Goal: Check status: Check status

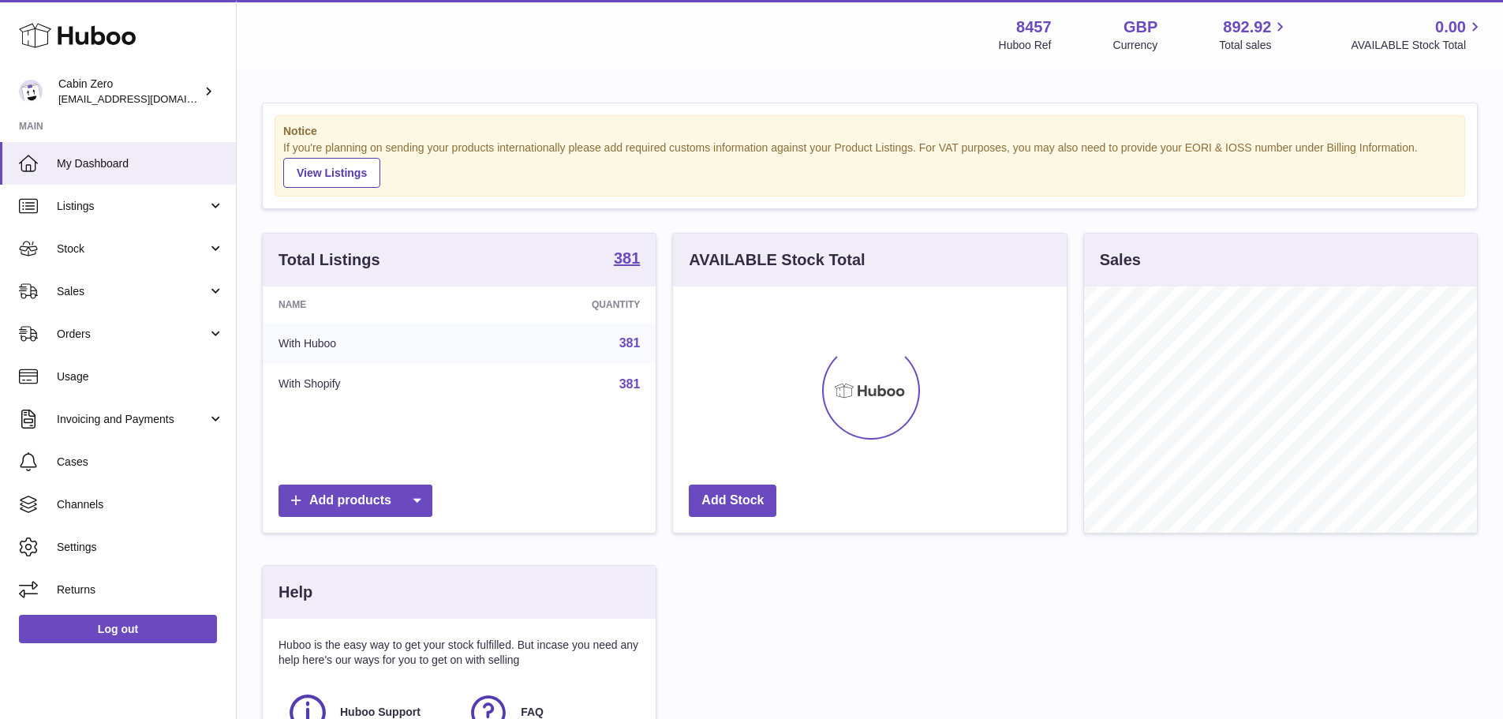
scroll to position [246, 394]
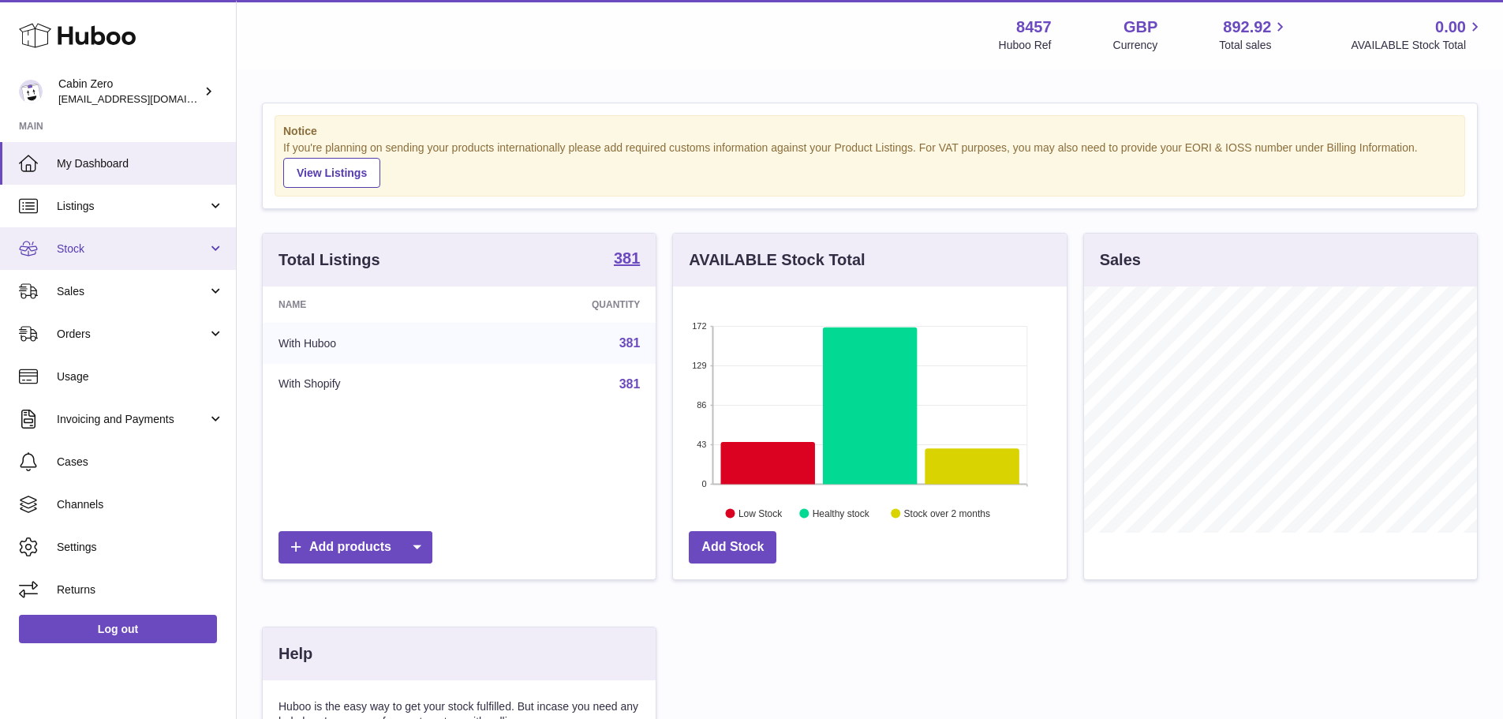
click at [87, 239] on link "Stock" at bounding box center [118, 248] width 236 height 43
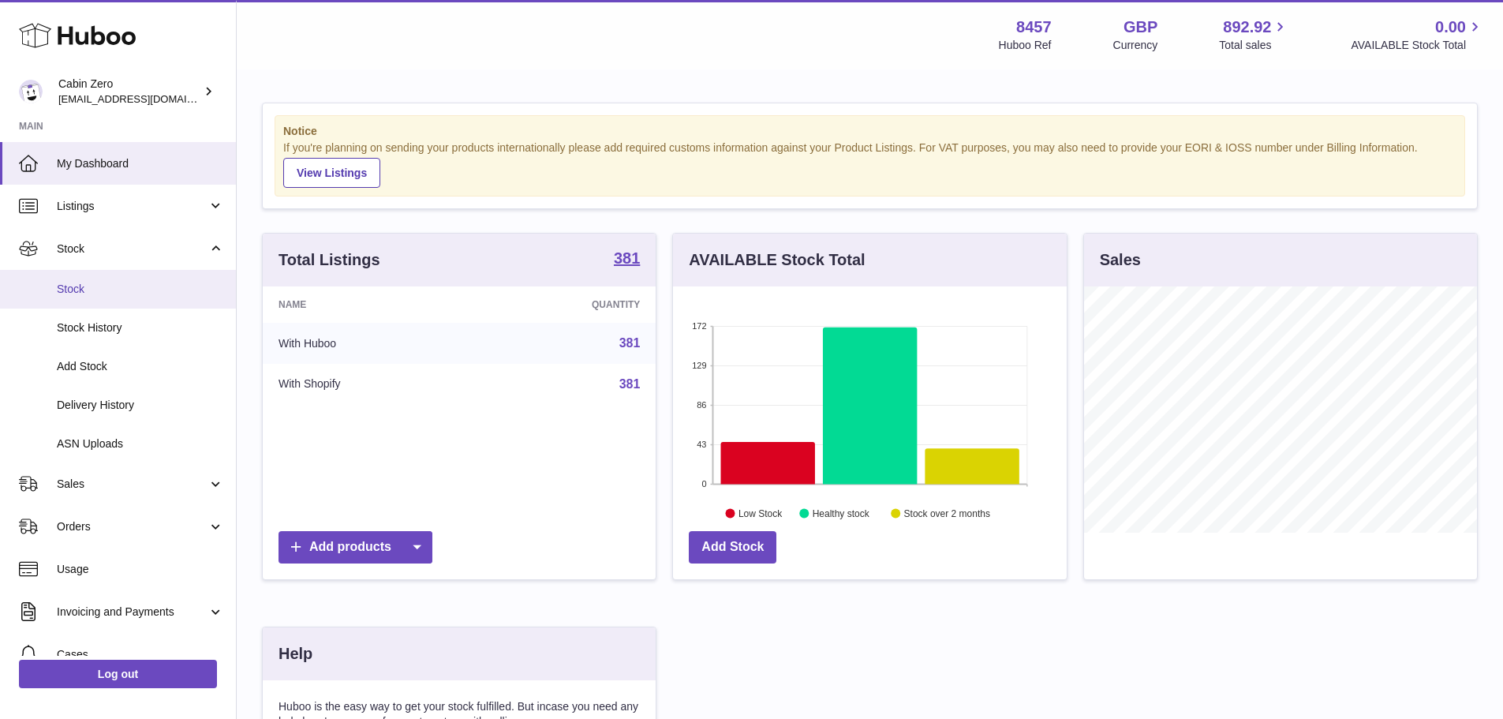
click at [144, 290] on span "Stock" at bounding box center [140, 289] width 167 height 15
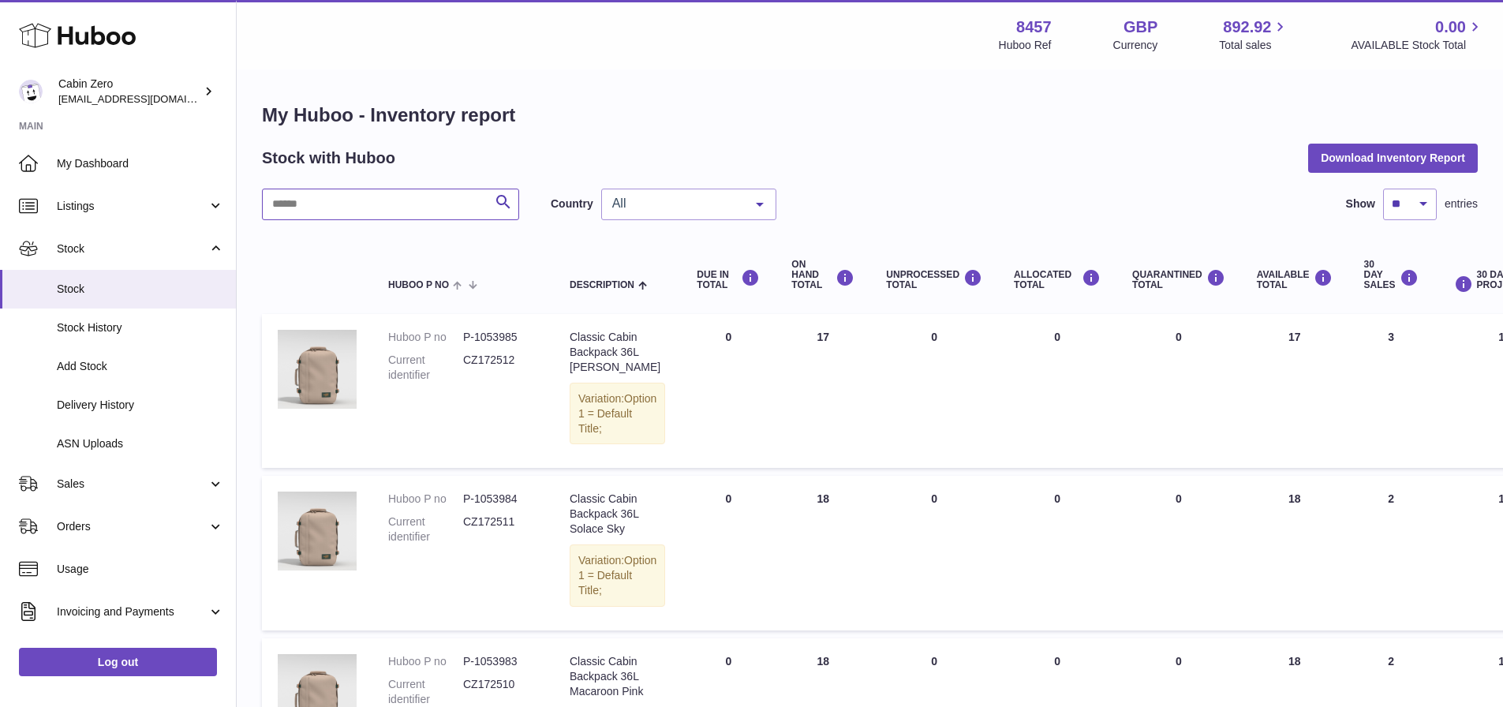
click at [399, 195] on input "text" at bounding box center [390, 205] width 257 height 32
paste input "******"
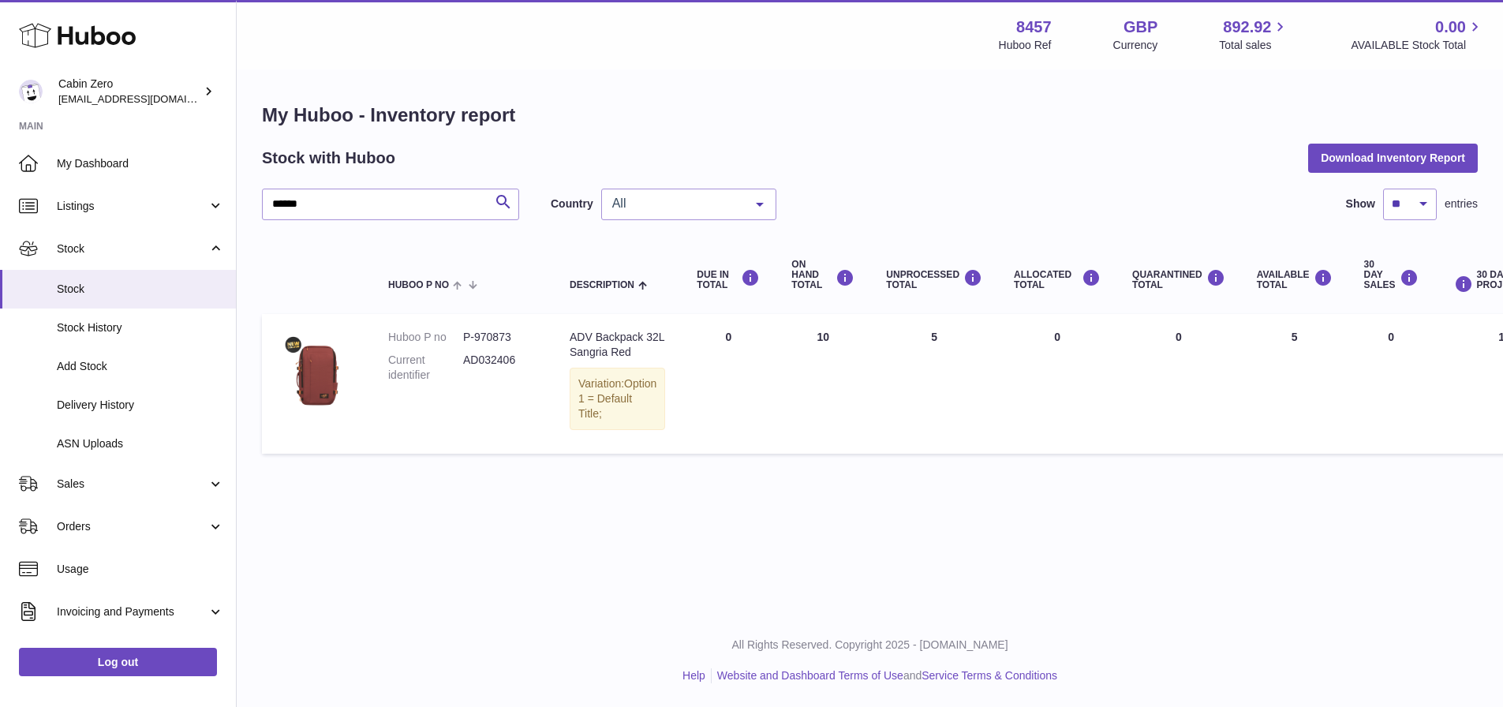
click at [912, 338] on td "UNPROCESSED Total 5" at bounding box center [934, 383] width 128 height 139
click at [508, 197] on icon "submit" at bounding box center [503, 203] width 19 height 20
click at [409, 200] on input "******" at bounding box center [390, 205] width 257 height 32
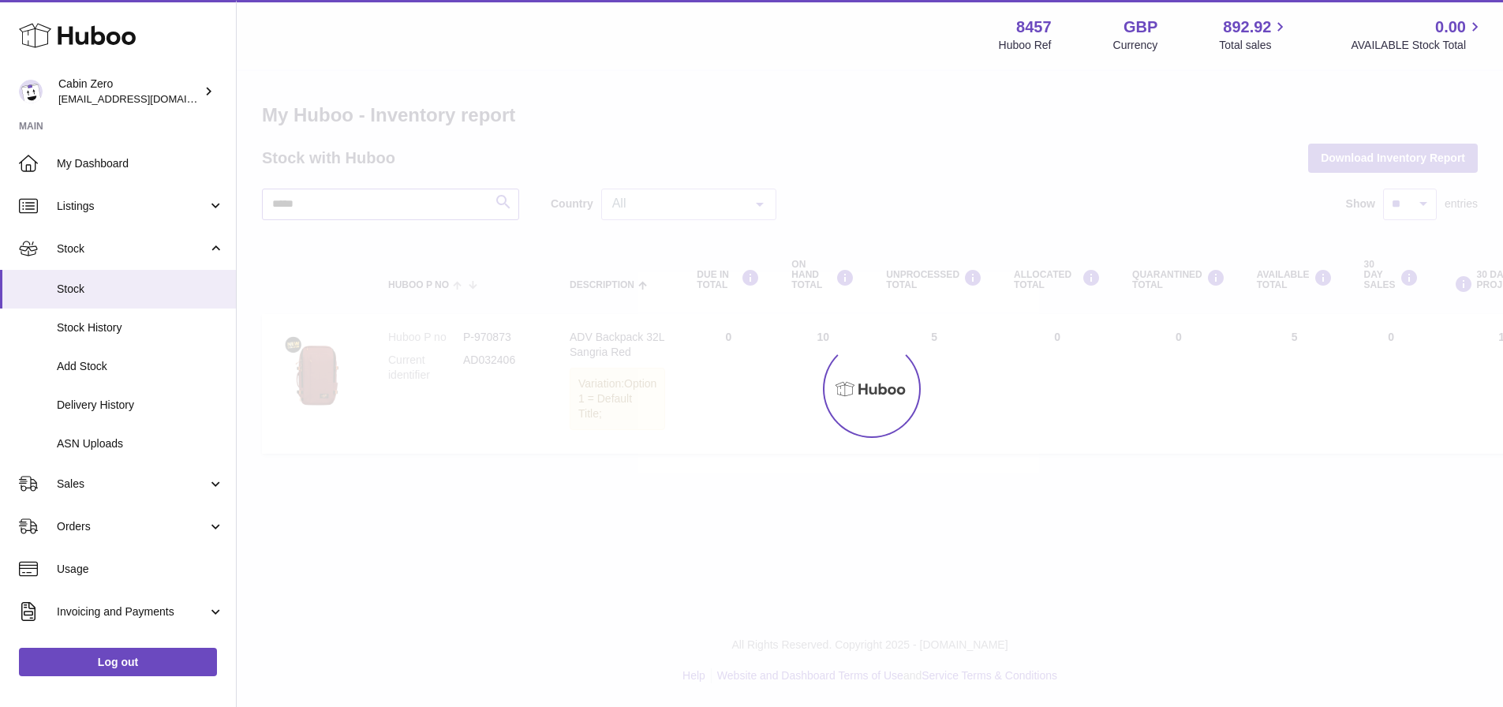
type input "******"
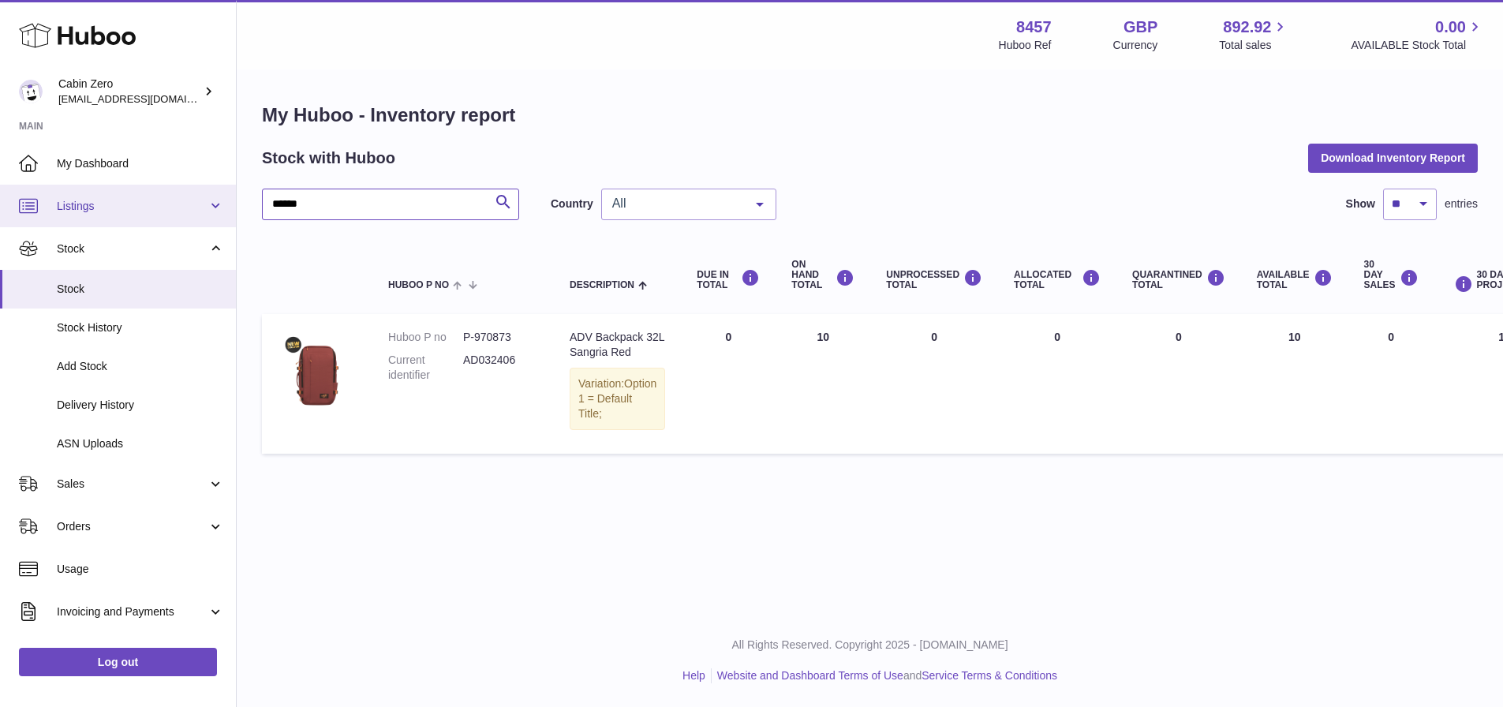
drag, startPoint x: 443, startPoint y: 208, endPoint x: 63, endPoint y: 204, distance: 380.4
click at [65, 204] on div "Huboo Cabin Zero internalAdmin-8457@internal.huboo.com Main My Dashboard Listin…" at bounding box center [751, 353] width 1503 height 707
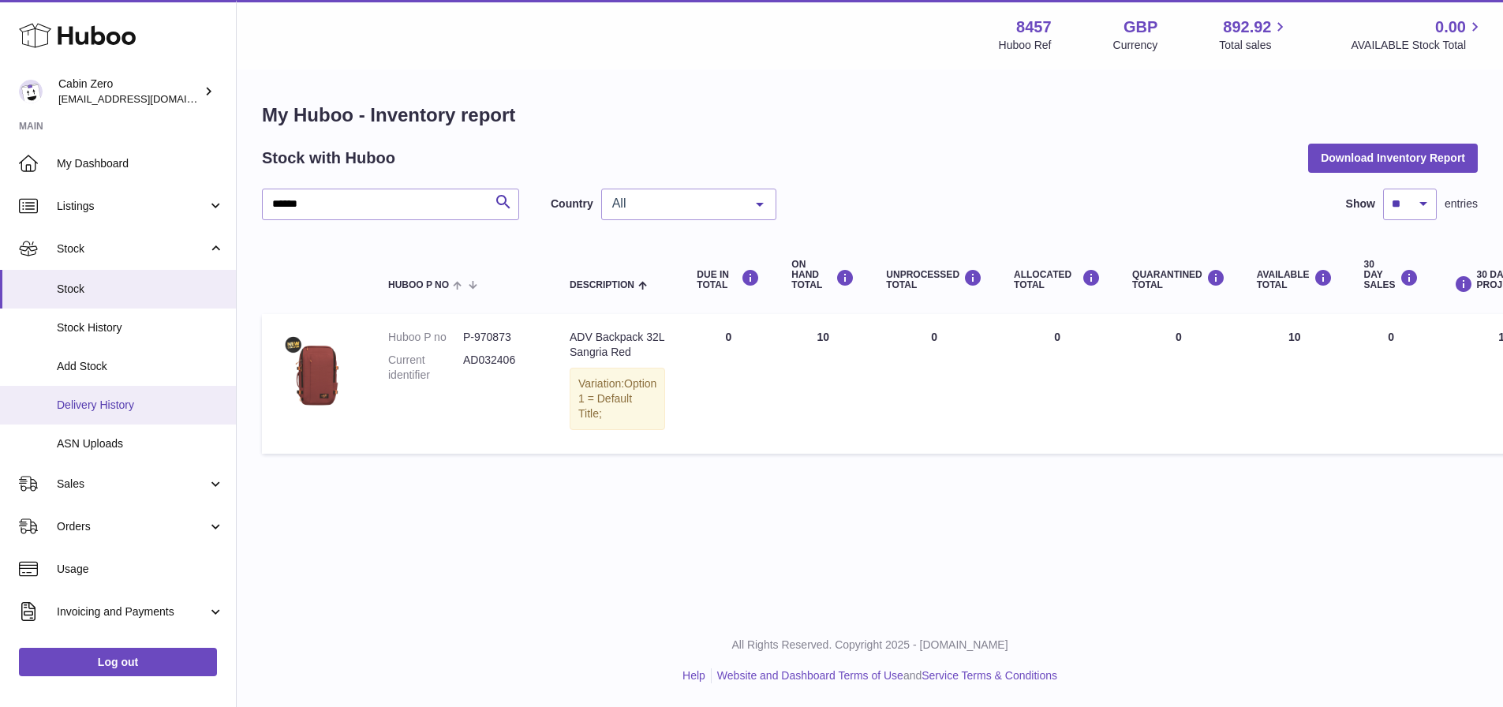
click at [125, 406] on span "Delivery History" at bounding box center [140, 405] width 167 height 15
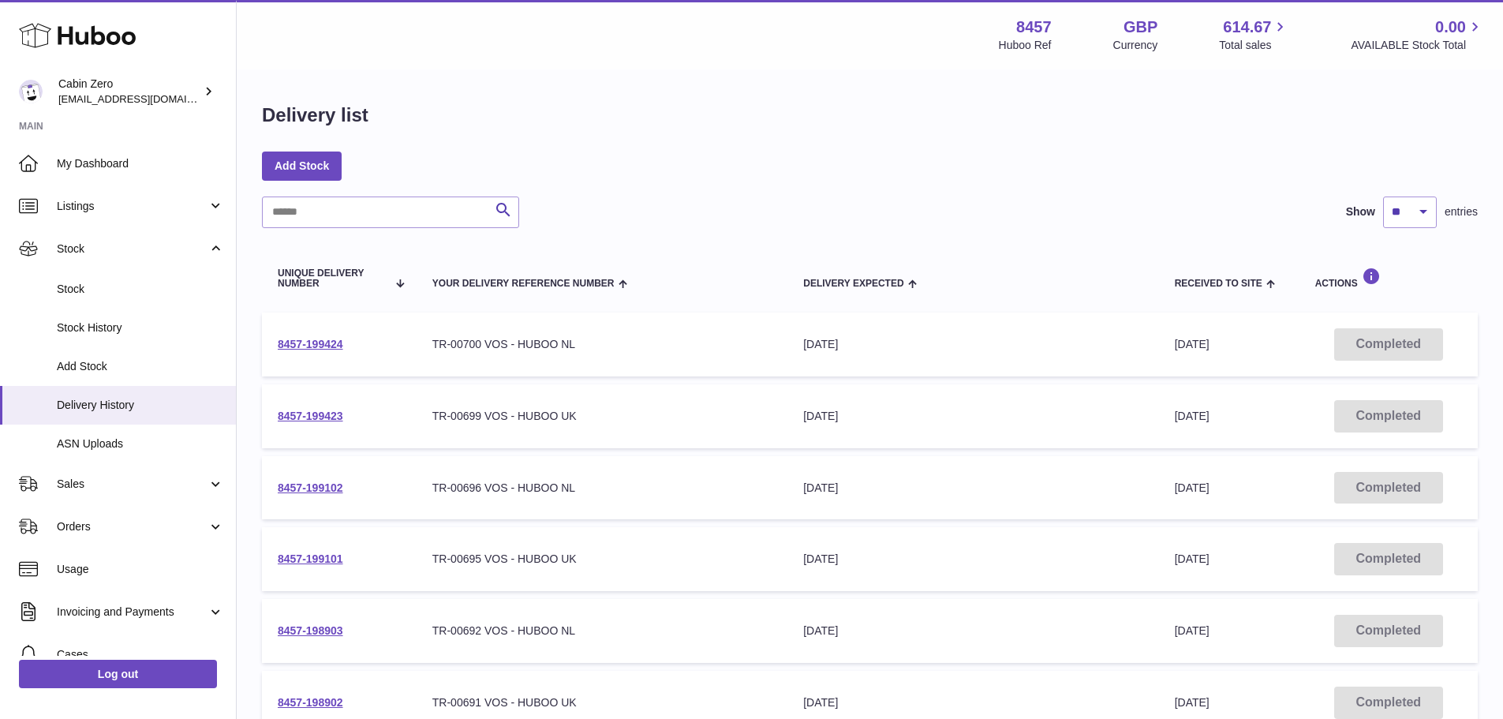
click at [827, 340] on div "[DATE]" at bounding box center [972, 344] width 339 height 15
click at [949, 346] on div "[DATE]" at bounding box center [972, 344] width 339 height 15
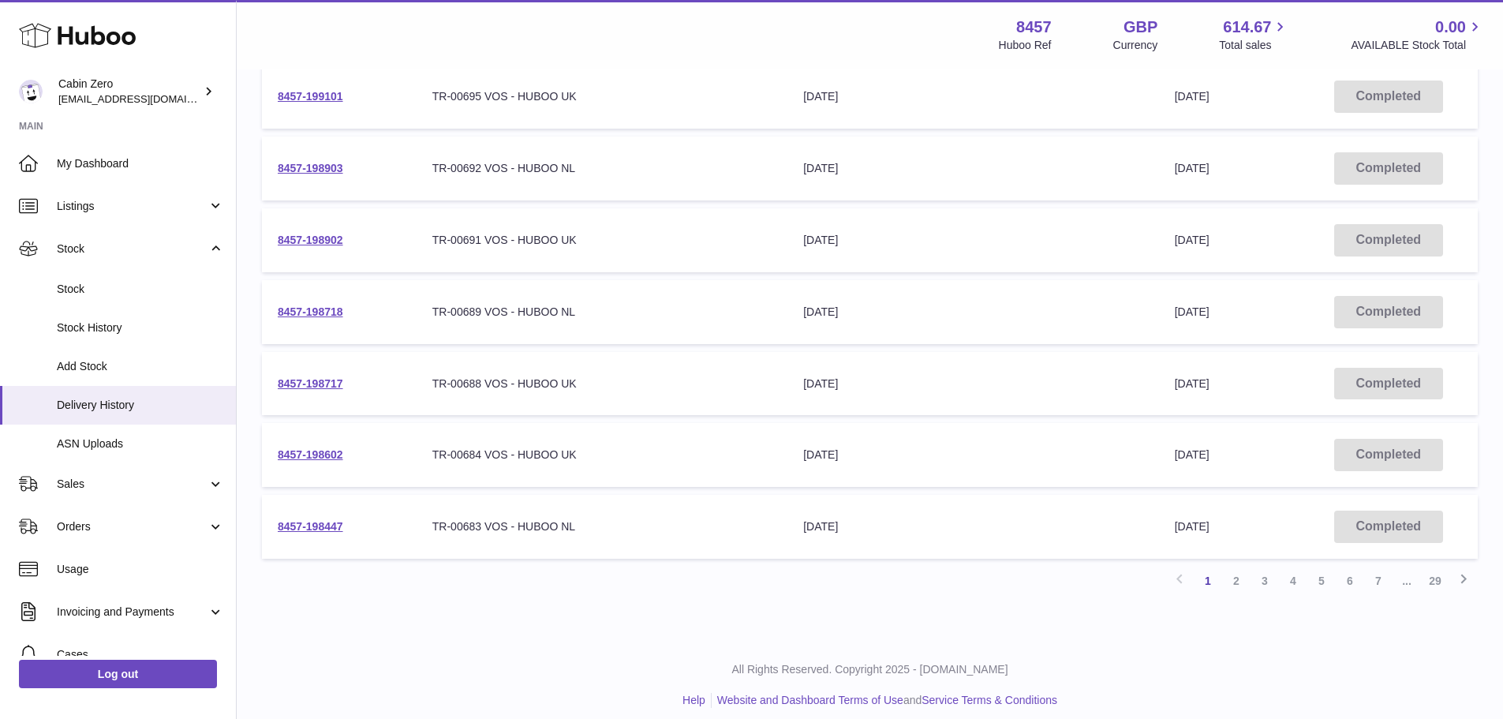
scroll to position [475, 0]
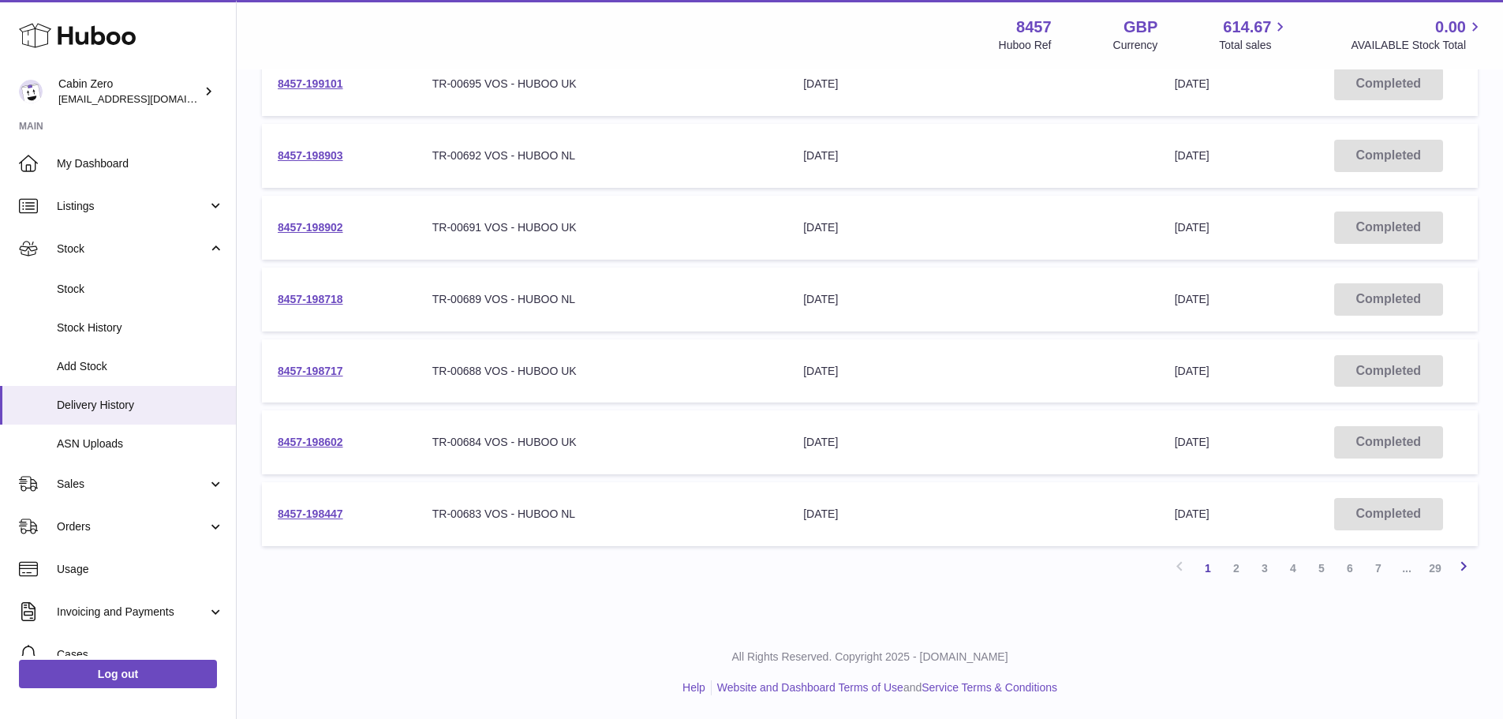
click at [1458, 568] on icon at bounding box center [1463, 566] width 19 height 20
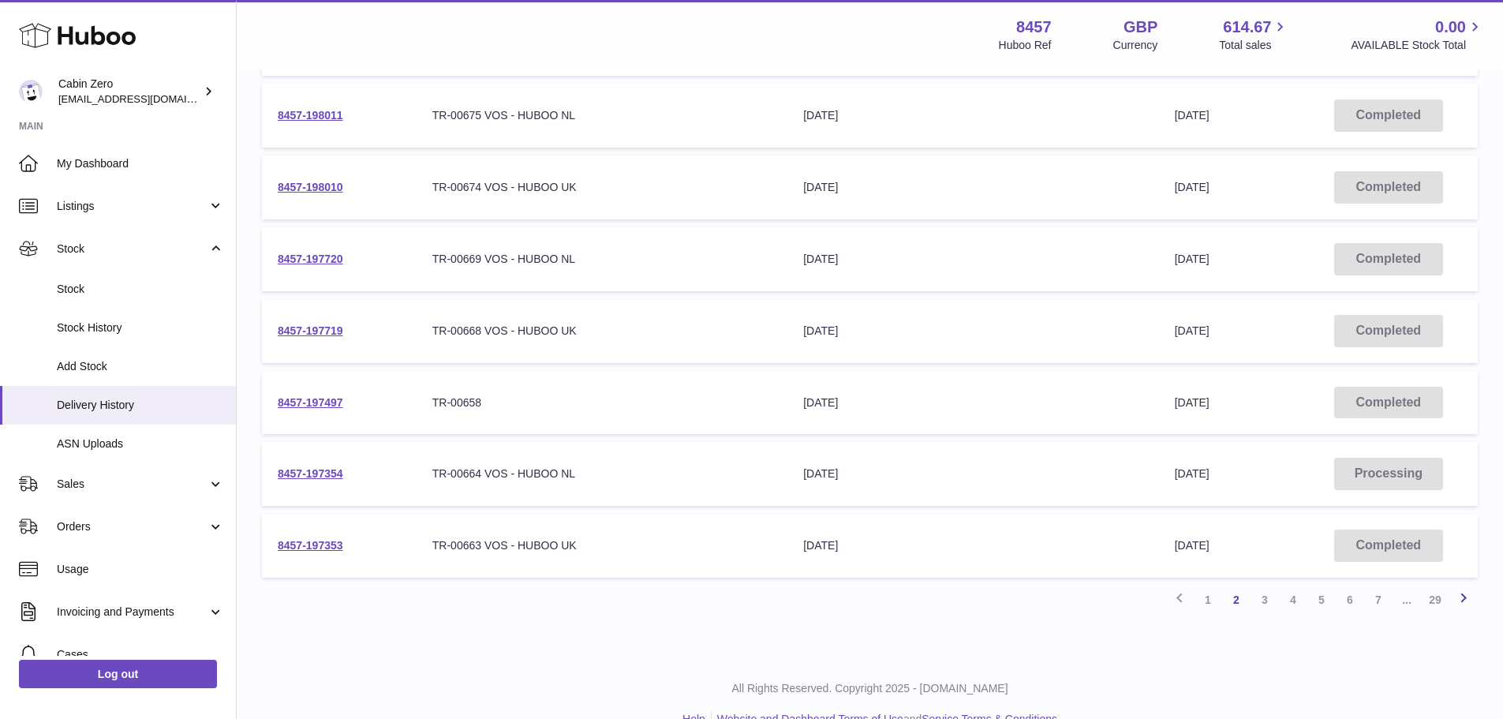
scroll to position [475, 0]
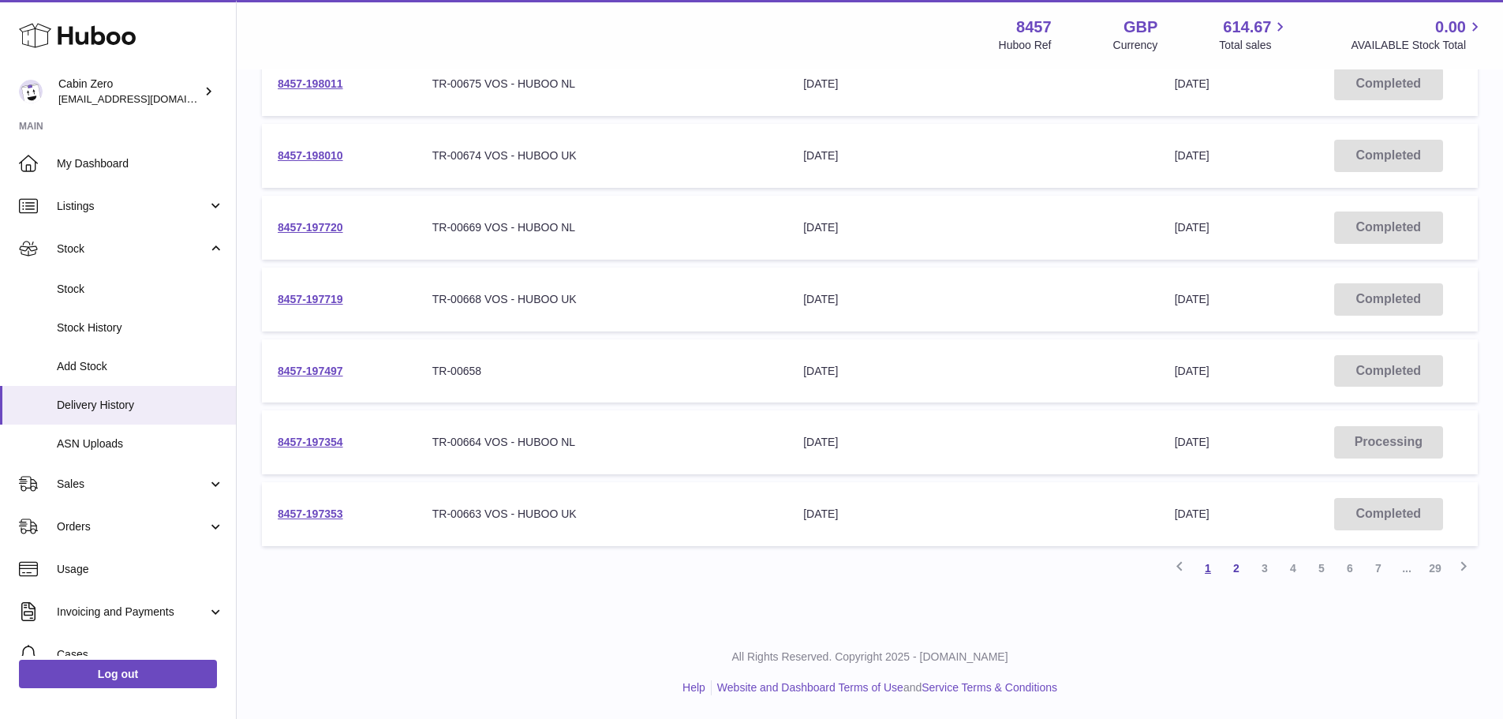
click at [1203, 573] on link "1" at bounding box center [1208, 568] width 28 height 28
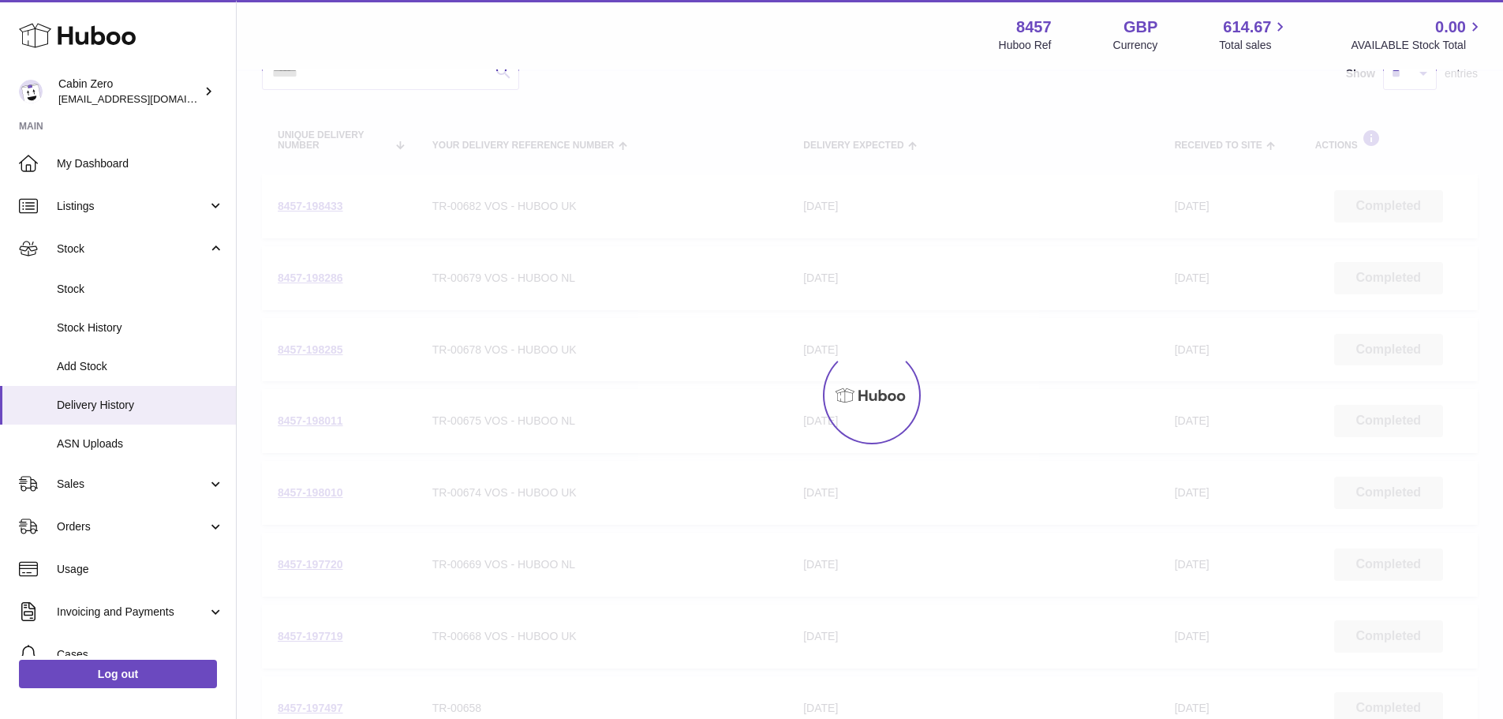
scroll to position [71, 0]
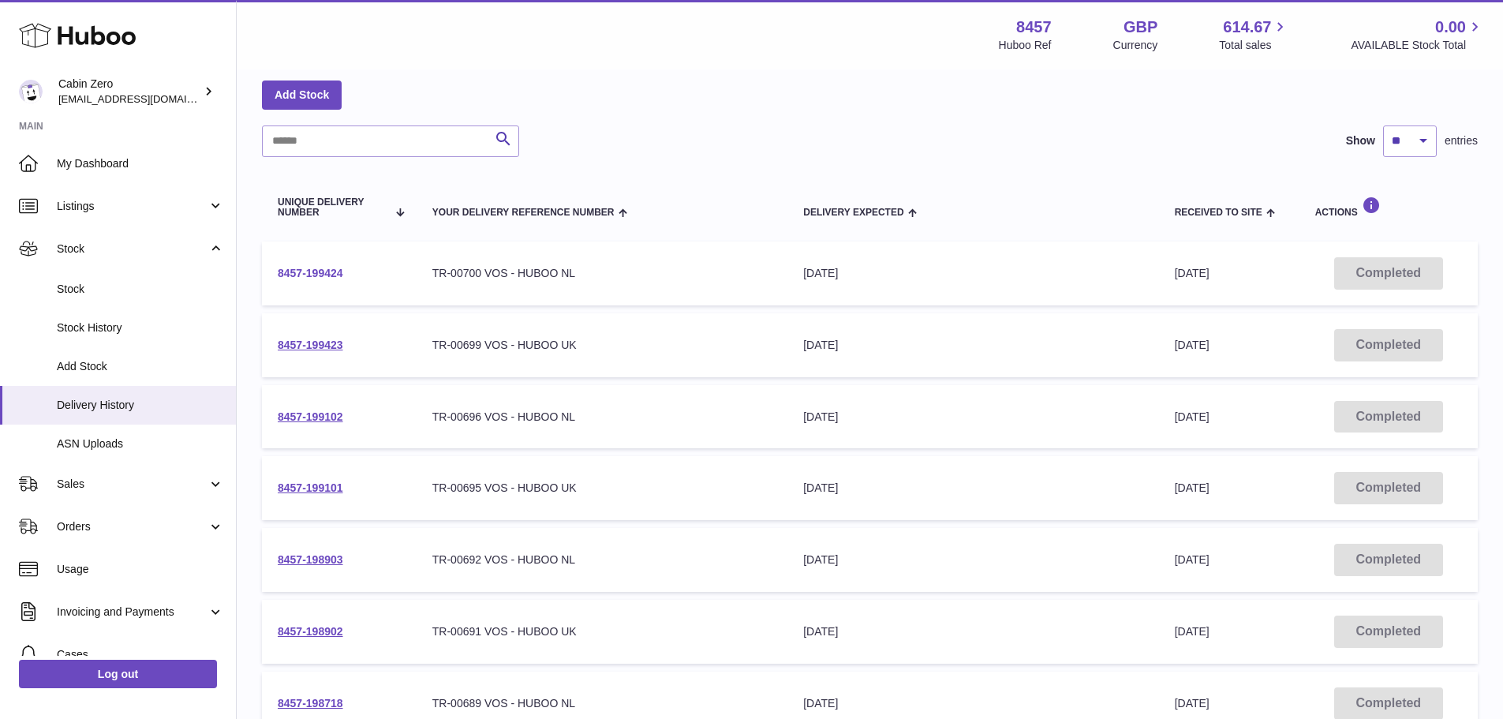
click at [329, 270] on link "8457-199424" at bounding box center [310, 273] width 65 height 13
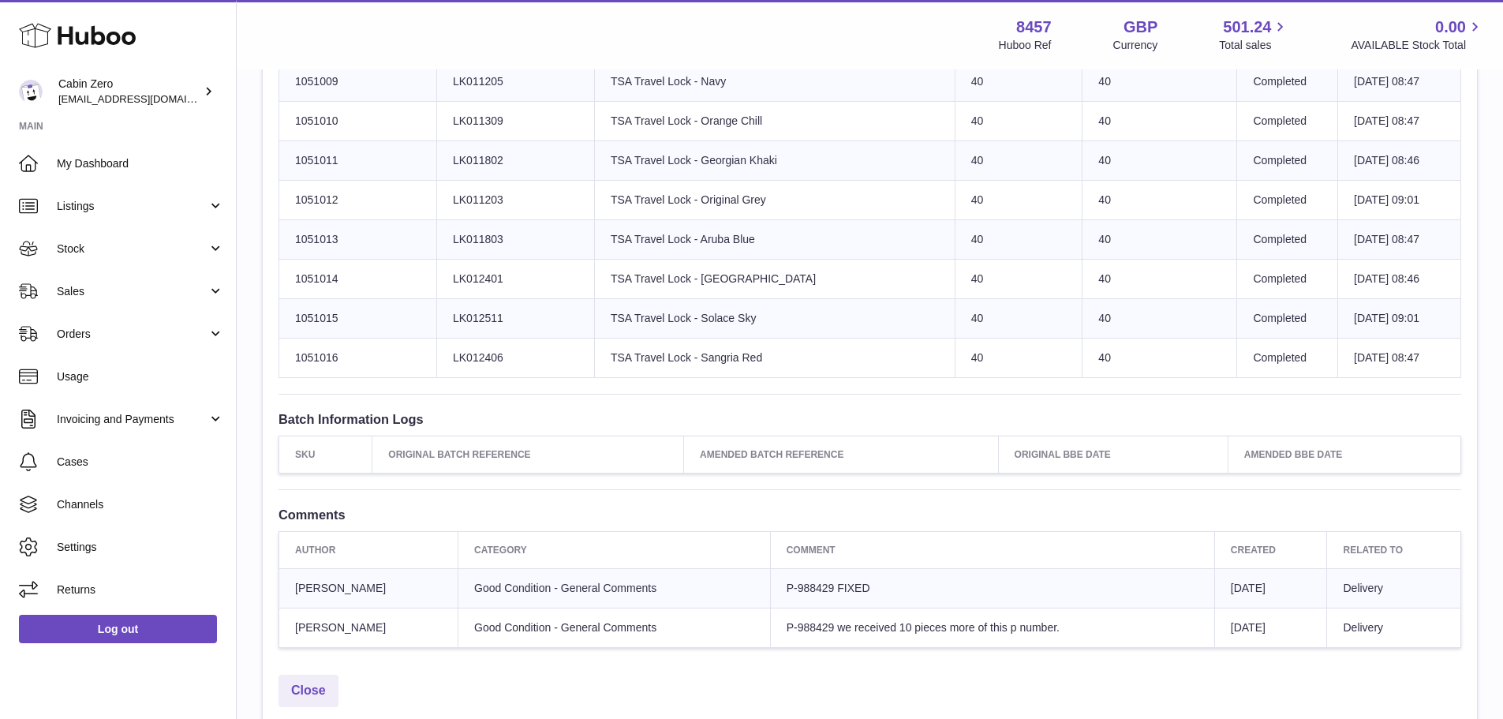
scroll to position [2670, 0]
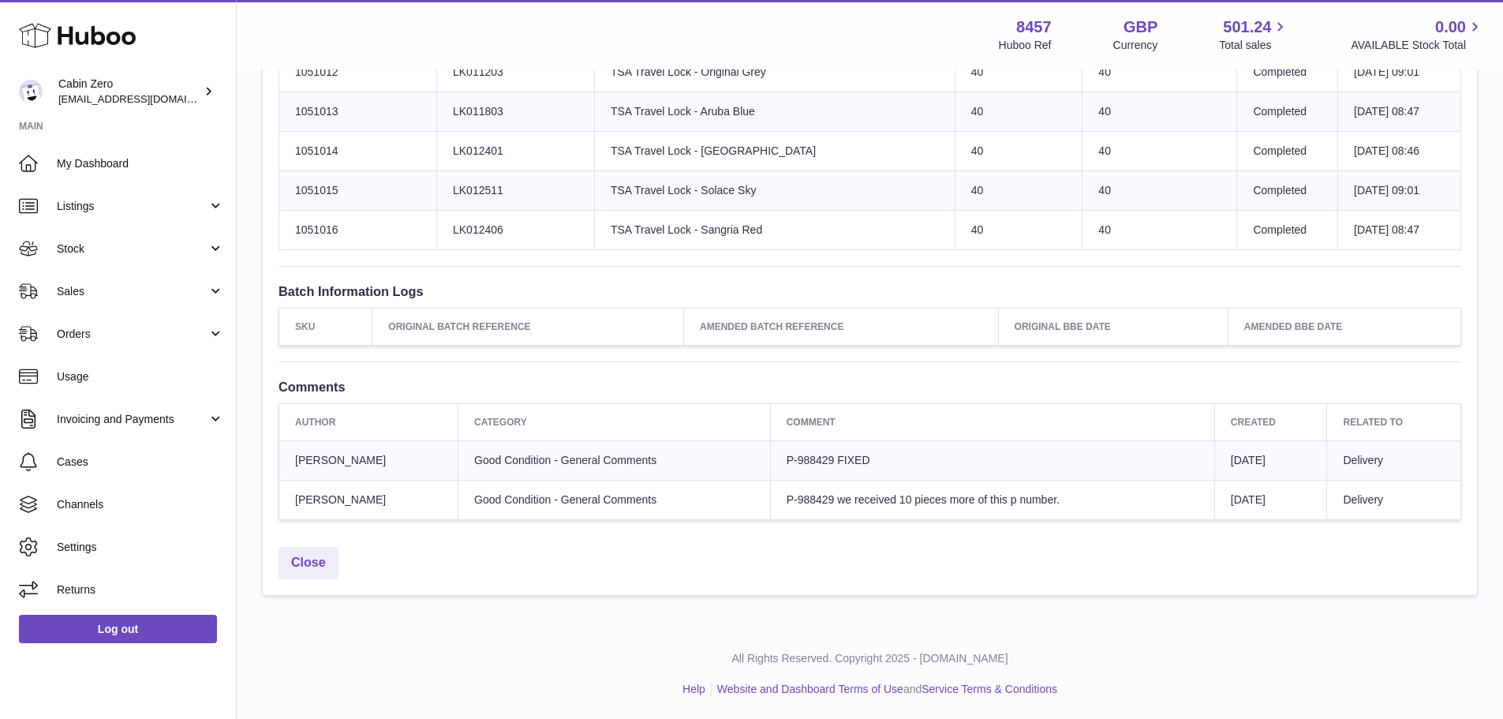
click at [560, 652] on p "All Rights Reserved. Copyright 2025 - [DOMAIN_NAME]" at bounding box center [869, 658] width 1241 height 15
